Goal: Information Seeking & Learning: Learn about a topic

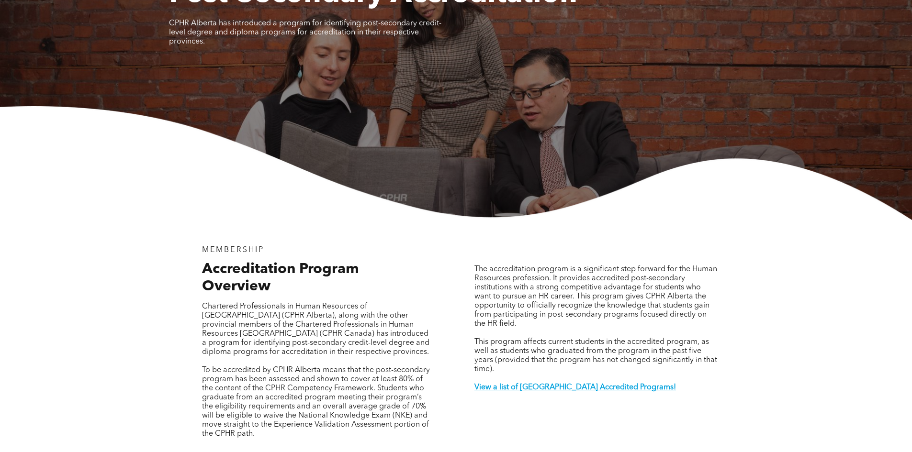
scroll to position [48, 0]
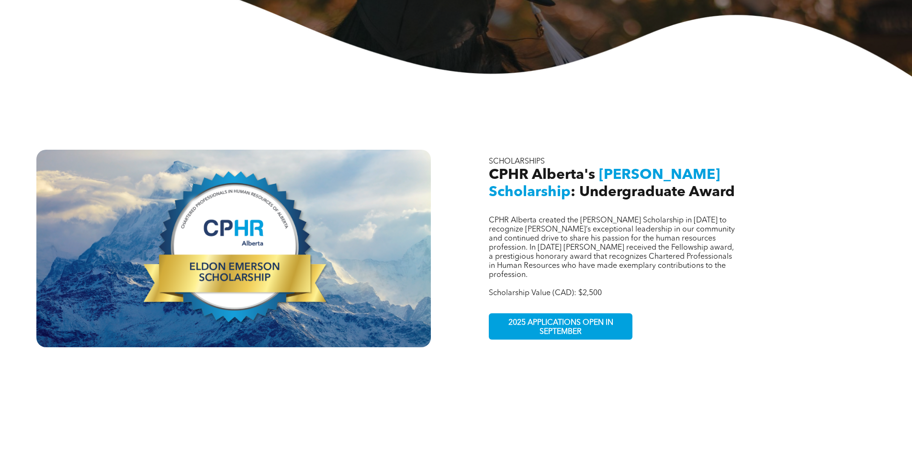
scroll to position [287, 0]
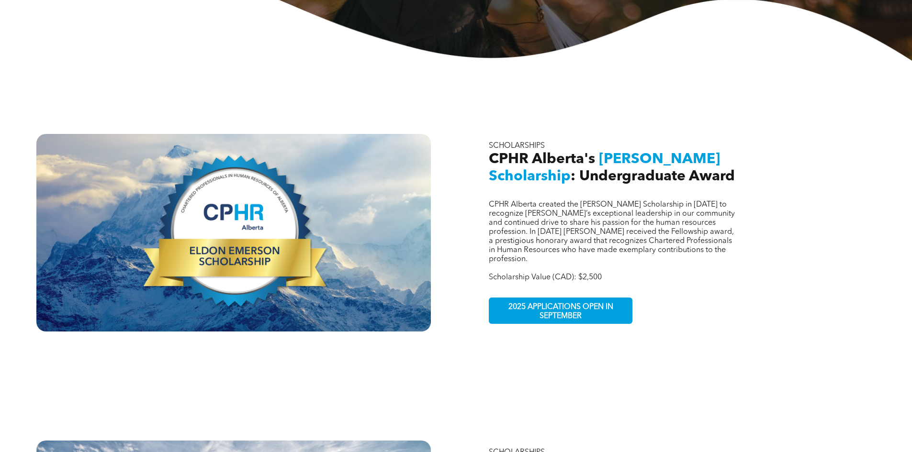
click at [211, 240] on div at bounding box center [233, 233] width 394 height 198
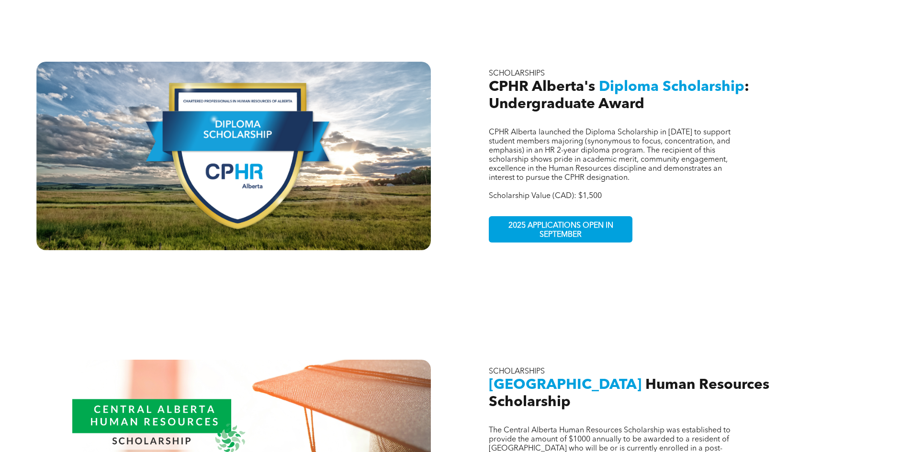
scroll to position [862, 0]
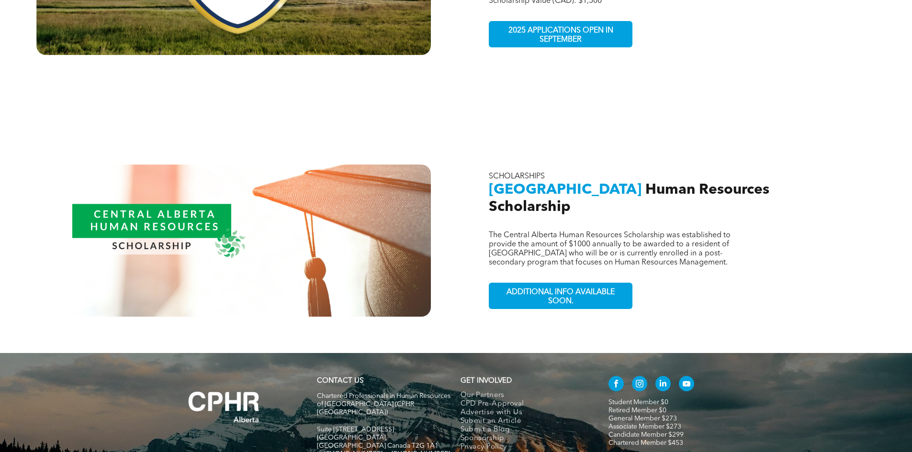
click at [182, 212] on div at bounding box center [234, 241] width 356 height 96
click at [167, 231] on div at bounding box center [234, 241] width 356 height 96
click at [145, 232] on div at bounding box center [234, 241] width 356 height 96
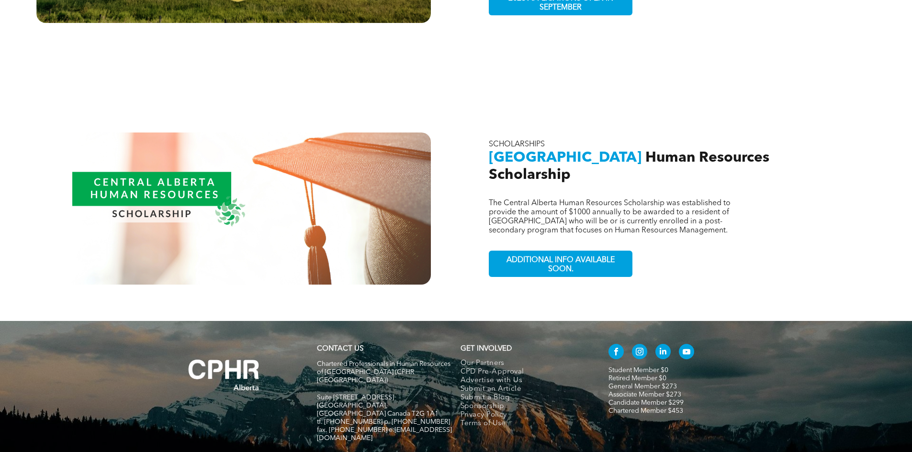
scroll to position [834, 0]
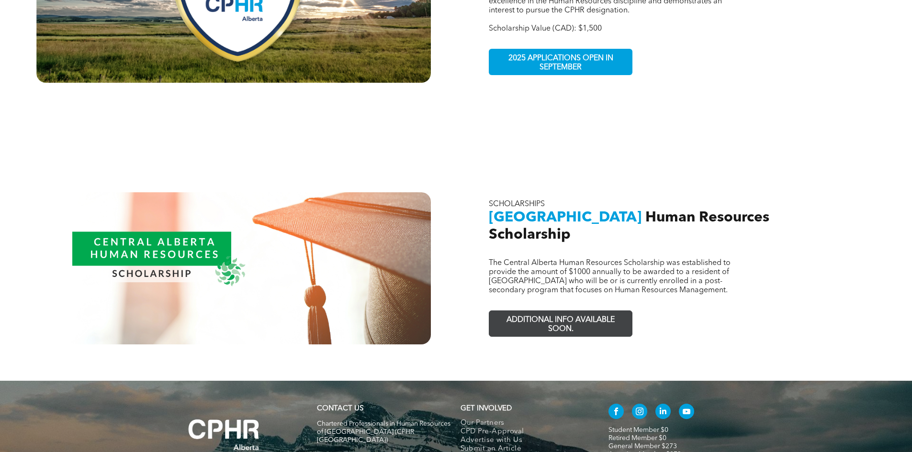
click at [561, 311] on span "ADDITIONAL INFO AVAILABLE SOON." at bounding box center [561, 325] width 140 height 28
